Goal: Transaction & Acquisition: Purchase product/service

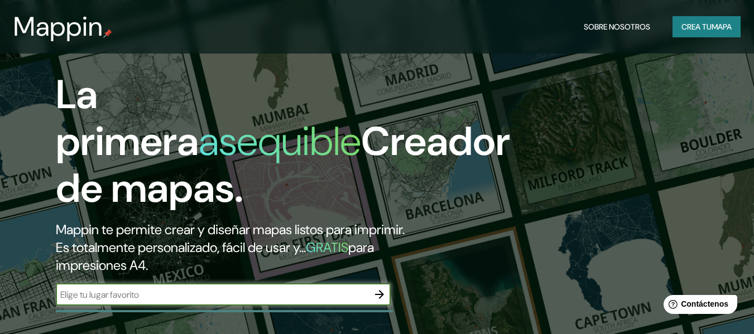
scroll to position [167, 0]
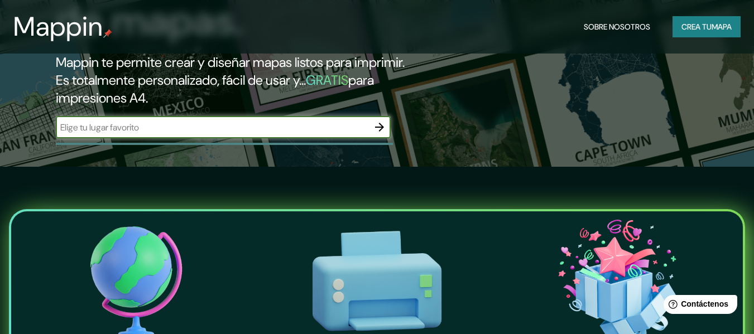
click at [203, 122] on input "text" at bounding box center [212, 127] width 312 height 13
type input "[PERSON_NAME] cordoba capital [GEOGRAPHIC_DATA]"
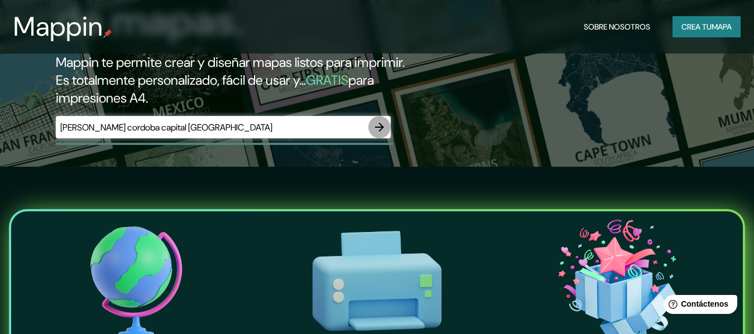
click at [377, 132] on icon "button" at bounding box center [379, 127] width 13 height 13
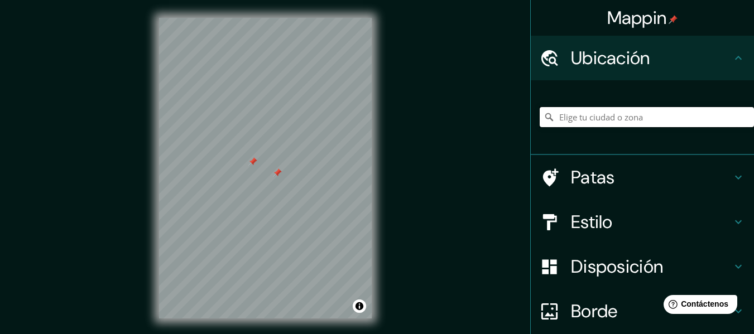
click at [610, 120] on input "Elige tu ciudad o zona" at bounding box center [647, 117] width 214 height 20
type input "l"
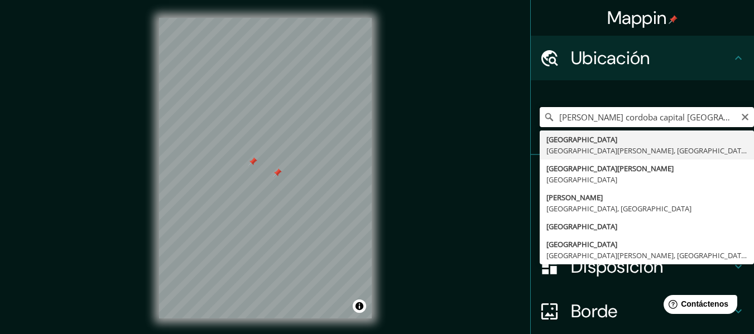
type input "[PERSON_NAME] cordoba capital [GEOGRAPHIC_DATA]"
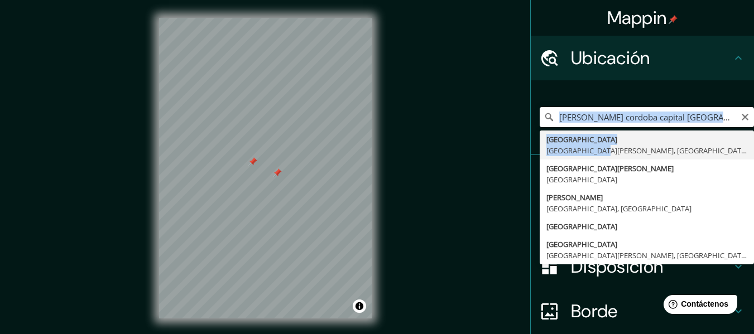
drag, startPoint x: 590, startPoint y: 151, endPoint x: 695, endPoint y: 114, distance: 110.7
click at [695, 114] on div "[PERSON_NAME] cordoba capital [GEOGRAPHIC_DATA] [GEOGRAPHIC_DATA] [GEOGRAPHIC_D…" at bounding box center [647, 117] width 214 height 20
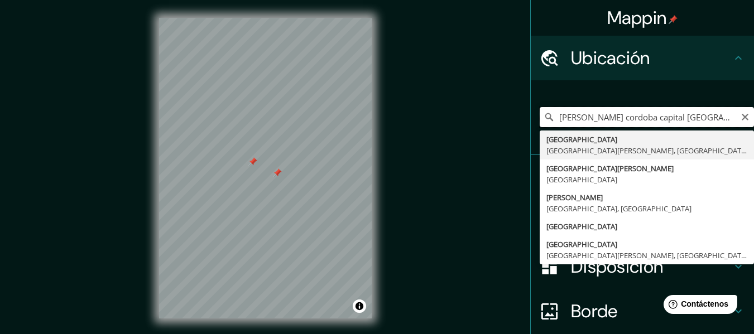
click at [694, 114] on input "[PERSON_NAME] cordoba capital [GEOGRAPHIC_DATA]" at bounding box center [647, 117] width 214 height 20
drag, startPoint x: 719, startPoint y: 119, endPoint x: 474, endPoint y: 87, distance: 247.1
click at [508, 108] on div "Mappin Ubicación [PERSON_NAME] cordoba capital [GEOGRAPHIC_DATA] [GEOGRAPHIC_DA…" at bounding box center [377, 177] width 754 height 354
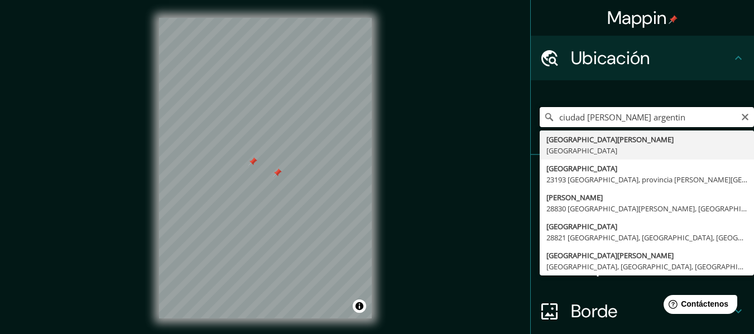
type input "ciudad [PERSON_NAME] [GEOGRAPHIC_DATA]"
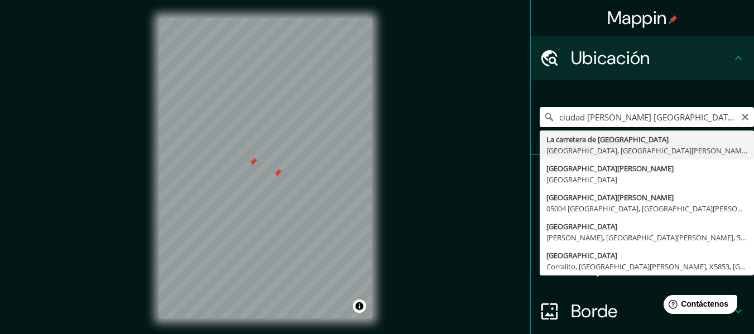
drag, startPoint x: 667, startPoint y: 119, endPoint x: 521, endPoint y: 115, distance: 146.2
click at [521, 115] on div "Mappin Ubicación ciudad [PERSON_NAME] [GEOGRAPHIC_DATA] La carretera de [GEOGRA…" at bounding box center [377, 177] width 754 height 354
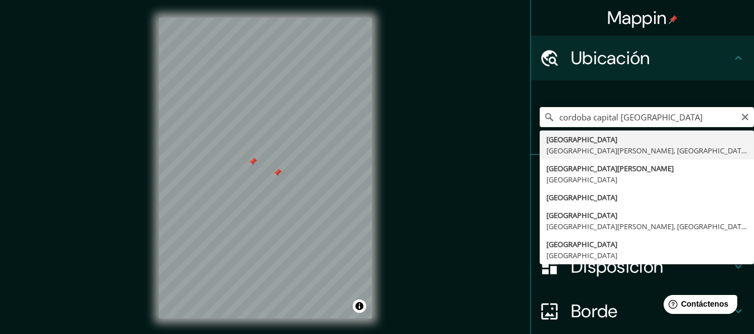
type input "[GEOGRAPHIC_DATA], [GEOGRAPHIC_DATA][PERSON_NAME], [GEOGRAPHIC_DATA]"
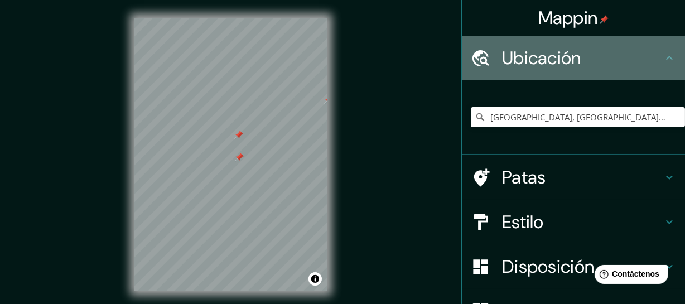
click at [663, 56] on icon at bounding box center [669, 57] width 13 height 13
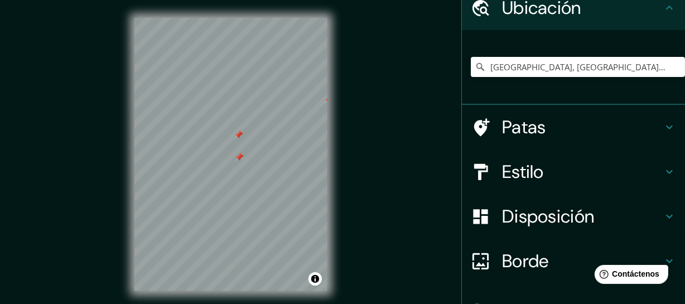
scroll to position [101, 0]
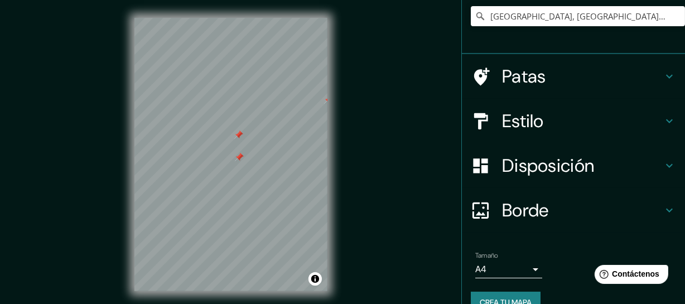
click at [646, 71] on h4 "Patas" at bounding box center [582, 76] width 161 height 22
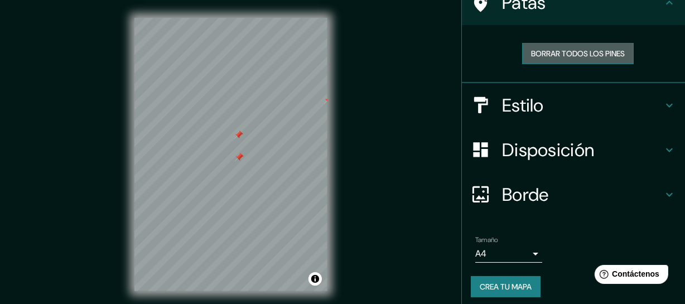
click at [589, 50] on font "Borrar todos los pines" at bounding box center [578, 54] width 94 height 10
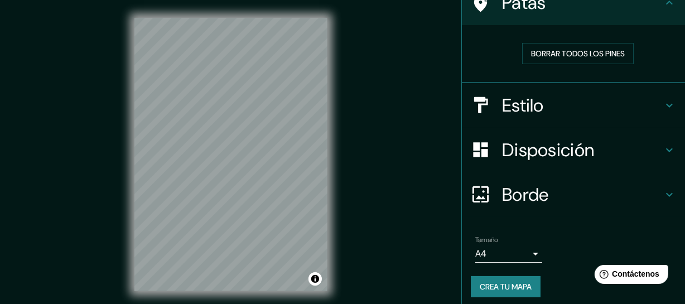
scroll to position [106, 0]
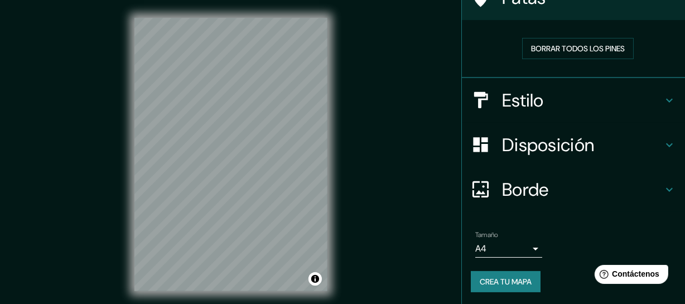
click at [531, 201] on div "Borde" at bounding box center [573, 189] width 223 height 45
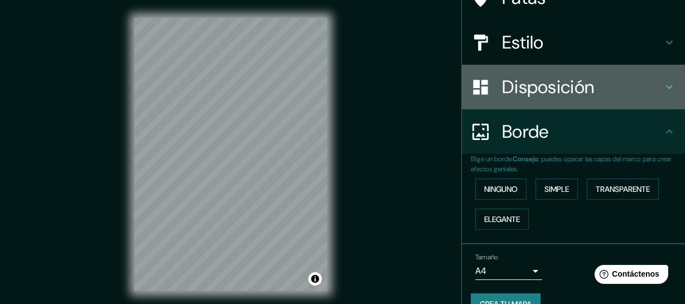
click at [567, 80] on font "Disposición" at bounding box center [548, 86] width 92 height 23
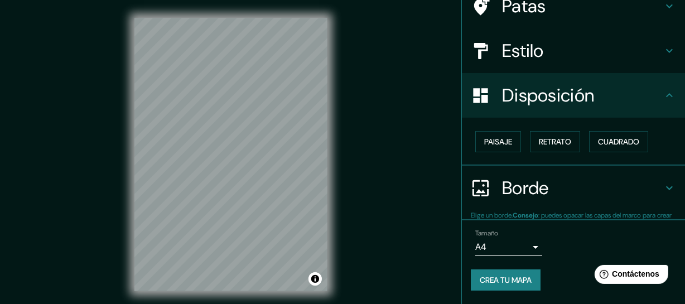
scroll to position [97, 0]
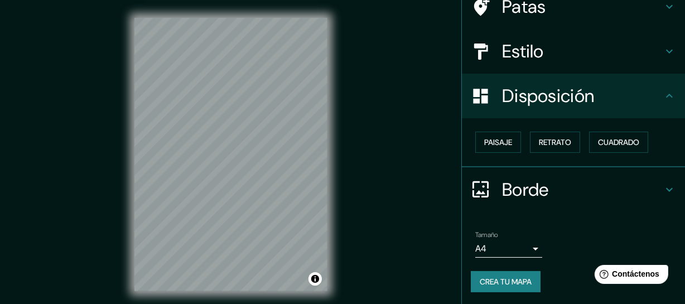
click at [502, 51] on font "Estilo" at bounding box center [523, 51] width 42 height 23
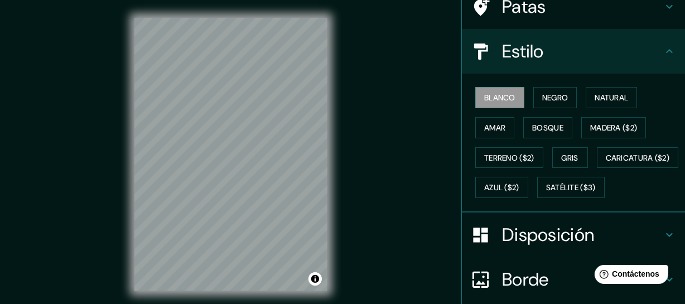
click at [330, 243] on div "© Mapbox © OpenStreetMap Improve this map" at bounding box center [230, 155] width 617 height 274
click at [600, 99] on font "Natural" at bounding box center [611, 98] width 33 height 10
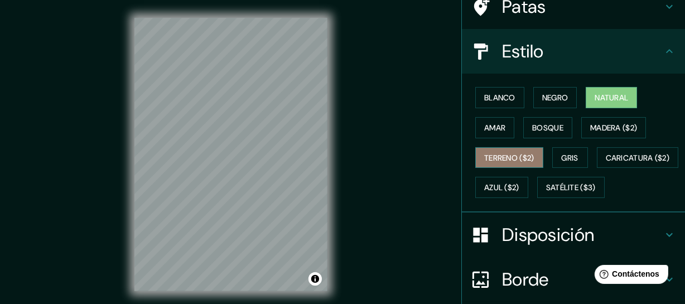
click at [519, 163] on button "Terreno ($2)" at bounding box center [509, 157] width 68 height 21
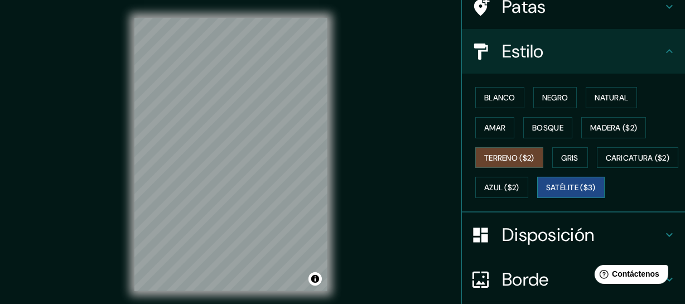
click at [546, 193] on font "Satélite ($3)" at bounding box center [571, 188] width 50 height 10
drag, startPoint x: 499, startPoint y: 180, endPoint x: 507, endPoint y: 151, distance: 30.5
click at [507, 151] on div "Blanco Negro Natural Amar Bosque Madera ($2) Terreno ($2) Gris Caricatura ($2) …" at bounding box center [578, 143] width 214 height 120
click at [507, 151] on font "Terreno ($2)" at bounding box center [509, 158] width 50 height 15
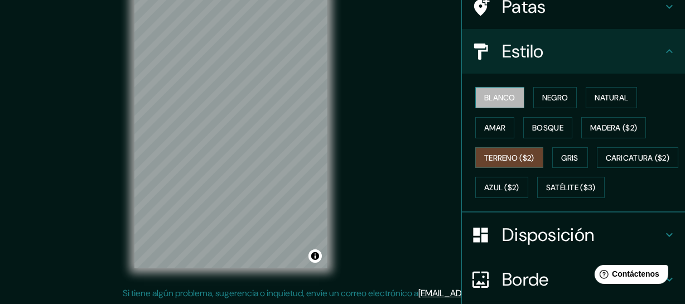
click at [484, 96] on font "Blanco" at bounding box center [499, 98] width 31 height 10
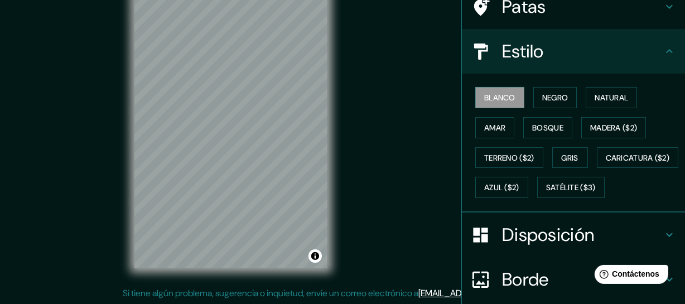
click at [343, 204] on div "© Mapbox © OpenStreetMap Improve this map" at bounding box center [230, 132] width 617 height 274
click at [513, 155] on font "Terreno ($2)" at bounding box center [509, 158] width 50 height 10
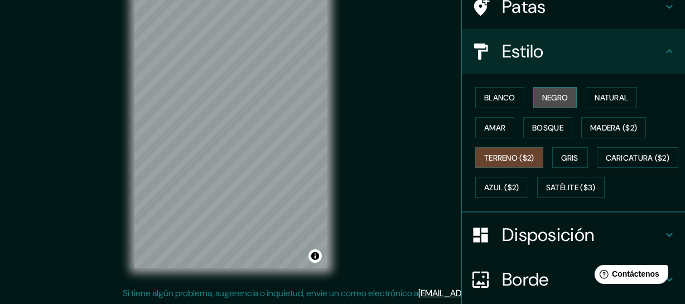
click at [557, 101] on font "Negro" at bounding box center [555, 98] width 26 height 10
click at [511, 153] on font "Terreno ($2)" at bounding box center [509, 158] width 50 height 10
click at [554, 121] on font "Bosque" at bounding box center [547, 128] width 31 height 15
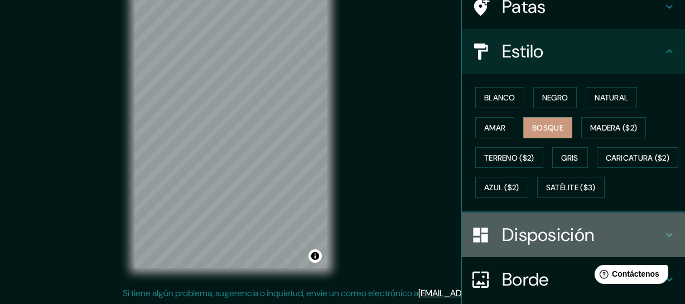
click at [562, 247] on font "Disposición" at bounding box center [548, 234] width 92 height 23
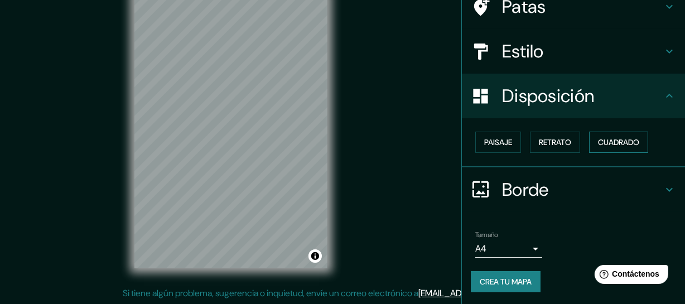
click at [612, 143] on font "Cuadrado" at bounding box center [618, 142] width 41 height 10
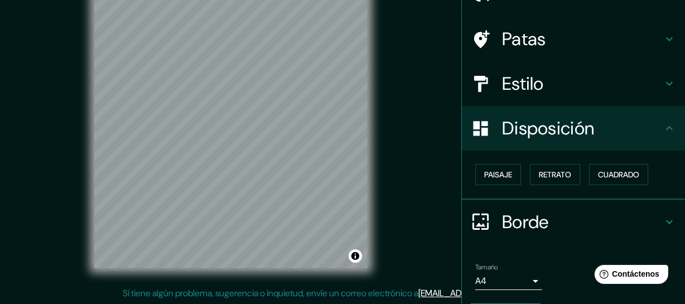
scroll to position [97, 0]
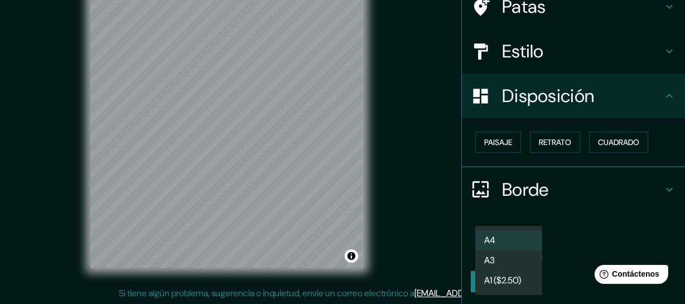
drag, startPoint x: 513, startPoint y: 245, endPoint x: 509, endPoint y: 240, distance: 6.0
click at [513, 243] on body "Mappin Ubicación [GEOGRAPHIC_DATA], [GEOGRAPHIC_DATA][PERSON_NAME], [GEOGRAPHIC…" at bounding box center [342, 129] width 685 height 304
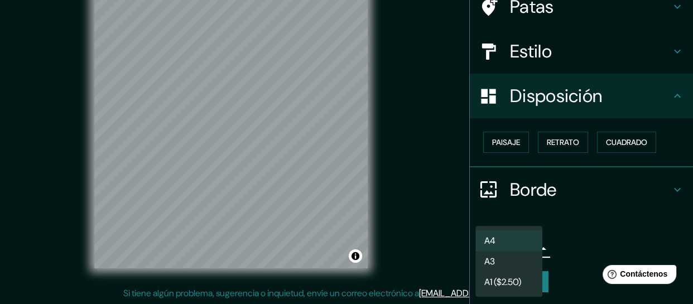
click at [507, 259] on li "A3" at bounding box center [508, 261] width 67 height 21
type input "a4"
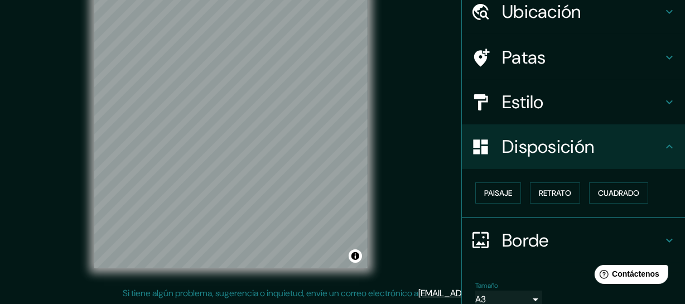
scroll to position [0, 0]
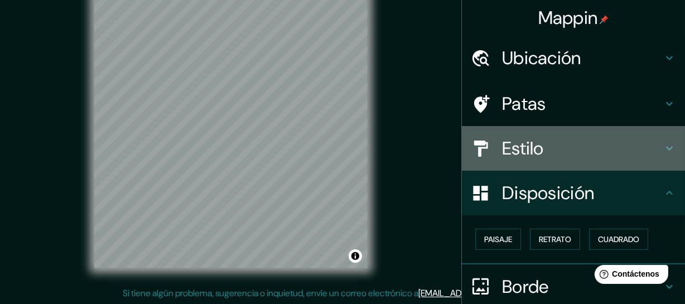
click at [551, 145] on h4 "Estilo" at bounding box center [582, 148] width 161 height 22
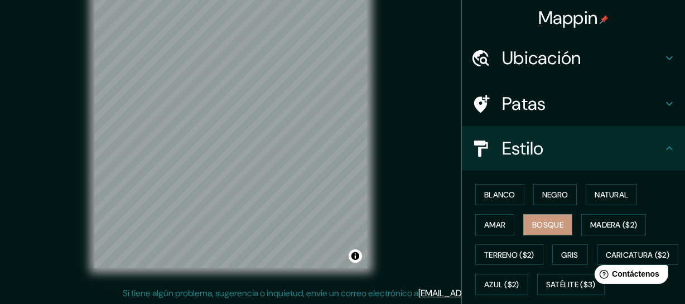
click at [657, 50] on div "Ubicación" at bounding box center [573, 58] width 223 height 45
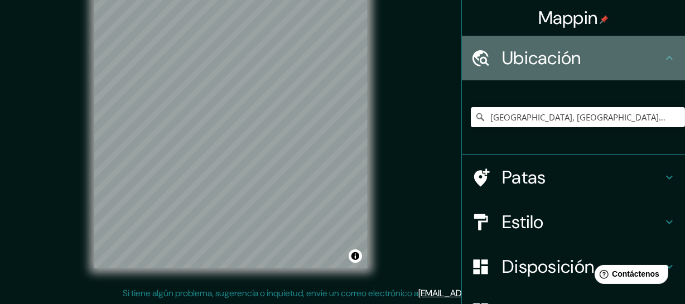
click at [655, 62] on div "Ubicación" at bounding box center [573, 58] width 223 height 45
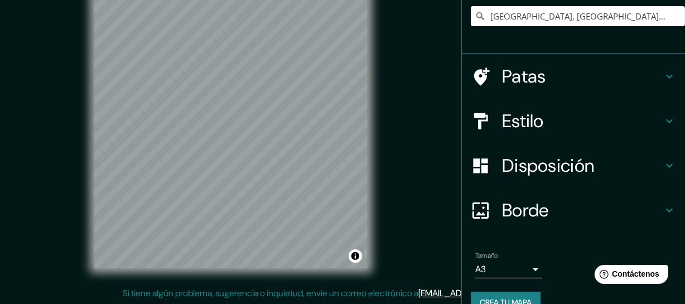
scroll to position [123, 0]
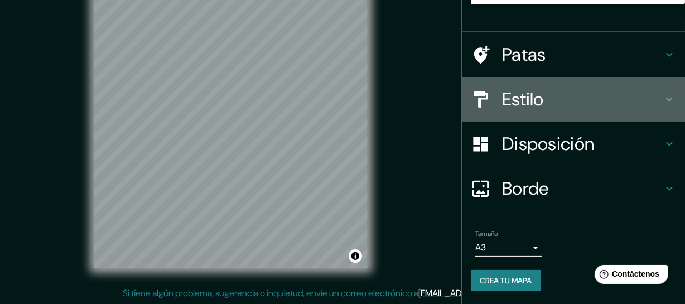
click at [591, 97] on h4 "Estilo" at bounding box center [582, 99] width 161 height 22
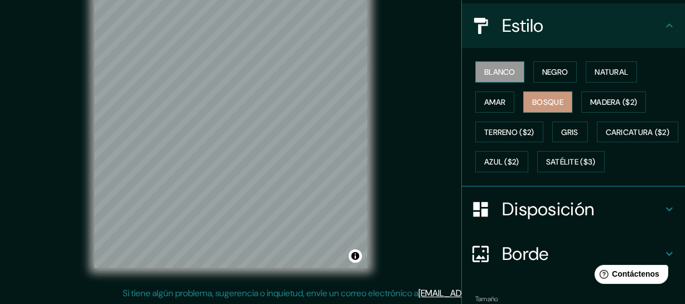
click at [491, 67] on font "Blanco" at bounding box center [499, 72] width 31 height 10
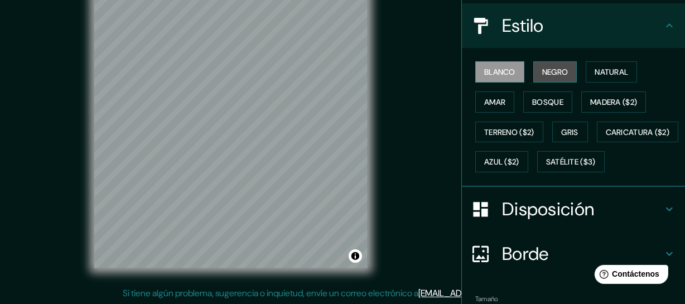
click at [560, 68] on font "Negro" at bounding box center [555, 72] width 26 height 10
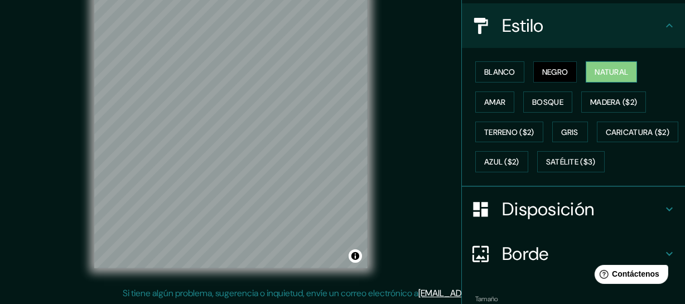
click at [588, 62] on button "Natural" at bounding box center [611, 71] width 51 height 21
click at [492, 98] on font "Amar" at bounding box center [494, 102] width 21 height 10
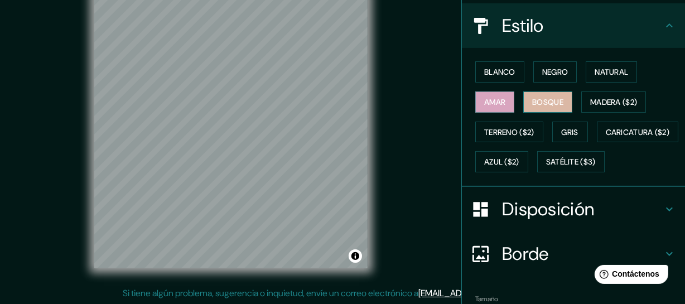
click at [541, 111] on button "Bosque" at bounding box center [547, 102] width 49 height 21
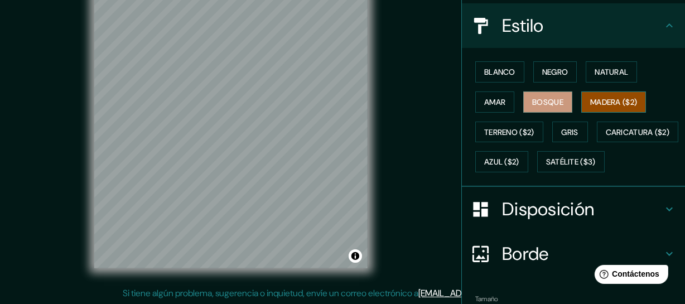
click at [591, 99] on font "Madera ($2)" at bounding box center [613, 102] width 47 height 10
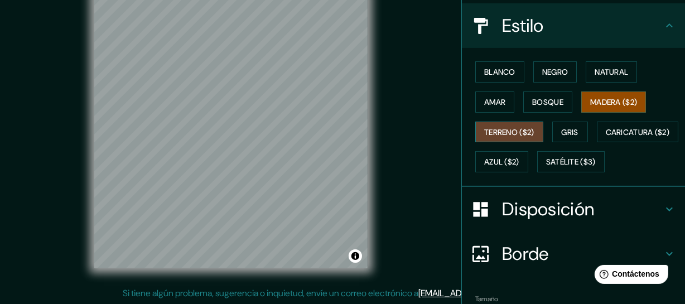
click at [510, 125] on font "Terreno ($2)" at bounding box center [509, 132] width 50 height 15
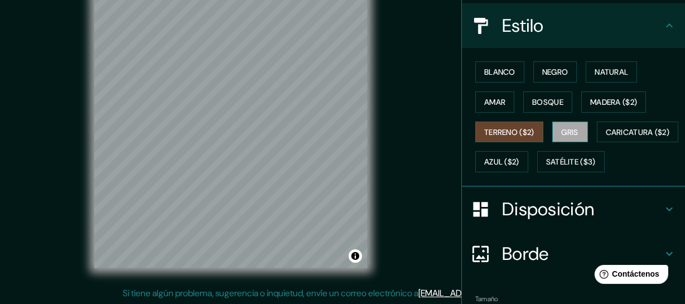
click at [552, 133] on button "Gris" at bounding box center [570, 132] width 36 height 21
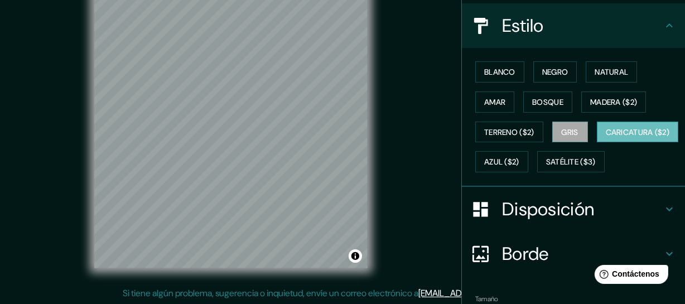
click at [606, 137] on font "Caricatura ($2)" at bounding box center [638, 132] width 64 height 10
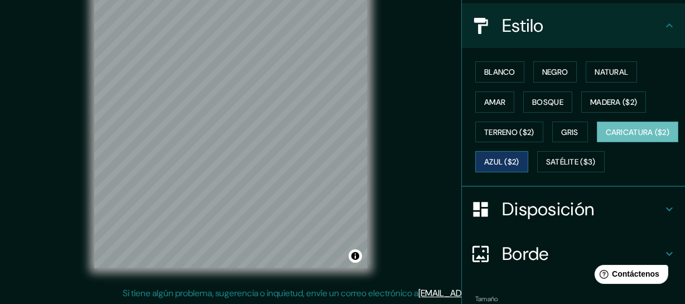
click at [519, 157] on font "Azul ($2)" at bounding box center [501, 162] width 35 height 10
click at [606, 139] on font "Caricatura ($2)" at bounding box center [638, 132] width 64 height 15
click at [519, 157] on font "Azul ($2)" at bounding box center [501, 162] width 35 height 10
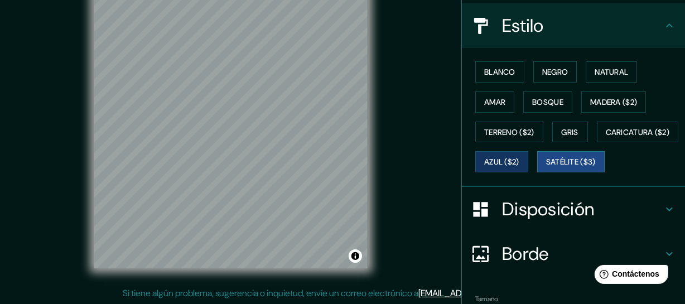
click at [546, 167] on font "Satélite ($3)" at bounding box center [571, 162] width 50 height 10
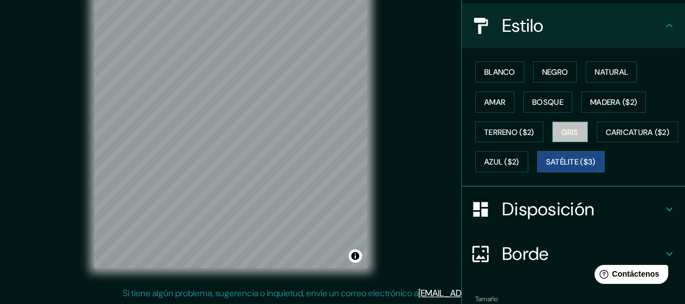
click at [562, 127] on font "Gris" at bounding box center [570, 132] width 17 height 10
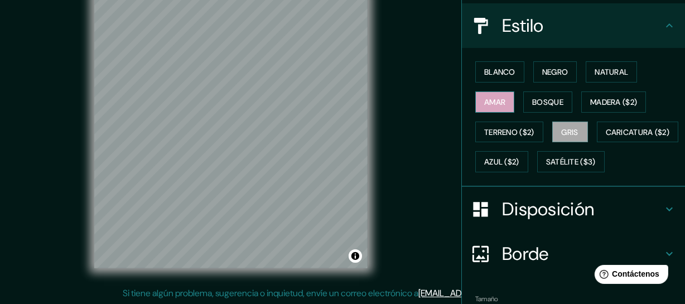
click at [493, 104] on font "Amar" at bounding box center [494, 102] width 21 height 10
click at [555, 126] on button "Gris" at bounding box center [570, 132] width 36 height 21
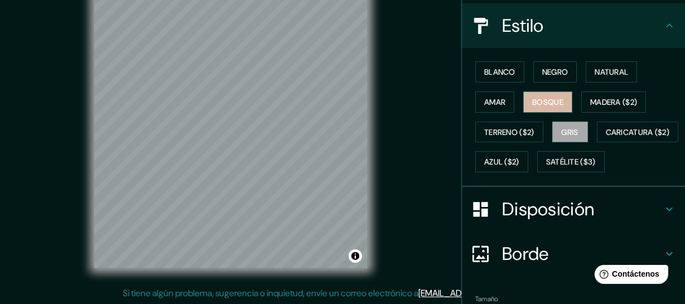
click at [547, 105] on font "Bosque" at bounding box center [547, 102] width 31 height 10
click at [462, 55] on div "Blanco Negro Natural Amar Bosque Madera ($2) Terreno ($2) Gris Caricatura ($2) …" at bounding box center [573, 117] width 223 height 139
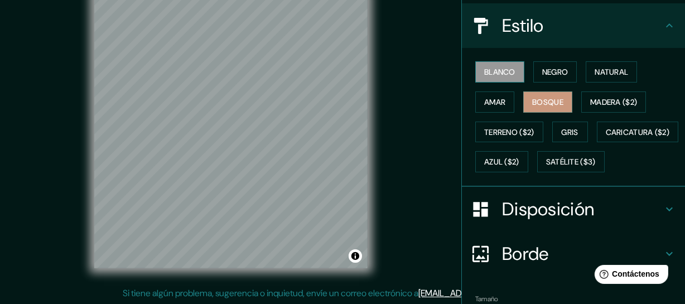
click at [484, 73] on font "Blanco" at bounding box center [499, 72] width 31 height 10
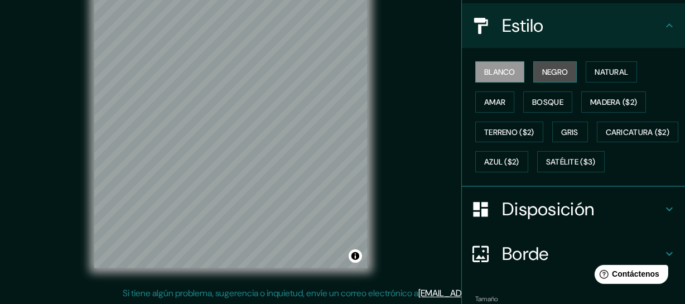
click at [548, 76] on font "Negro" at bounding box center [555, 72] width 26 height 15
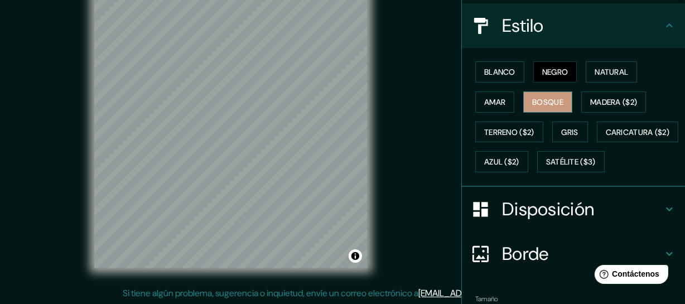
click at [540, 95] on font "Bosque" at bounding box center [547, 102] width 31 height 15
click at [499, 99] on font "Amar" at bounding box center [494, 102] width 21 height 10
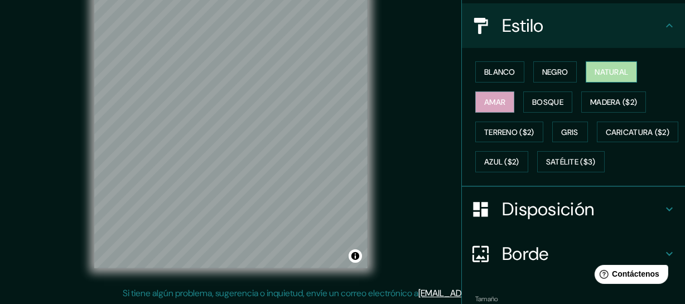
click at [615, 78] on font "Natural" at bounding box center [611, 72] width 33 height 15
